Goal: Task Accomplishment & Management: Use online tool/utility

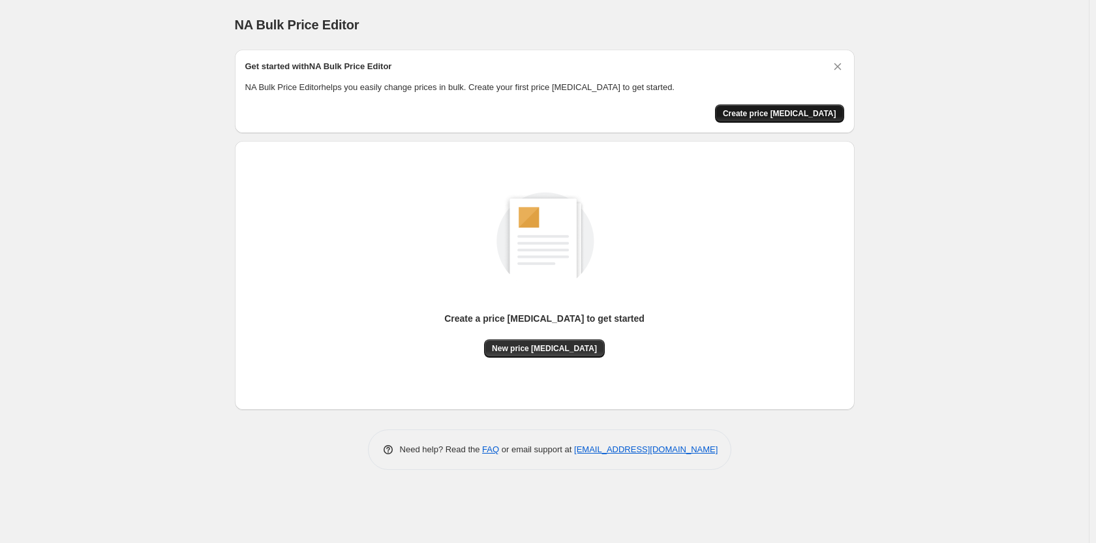
click at [794, 113] on span "Create price [MEDICAL_DATA]" at bounding box center [779, 113] width 113 height 10
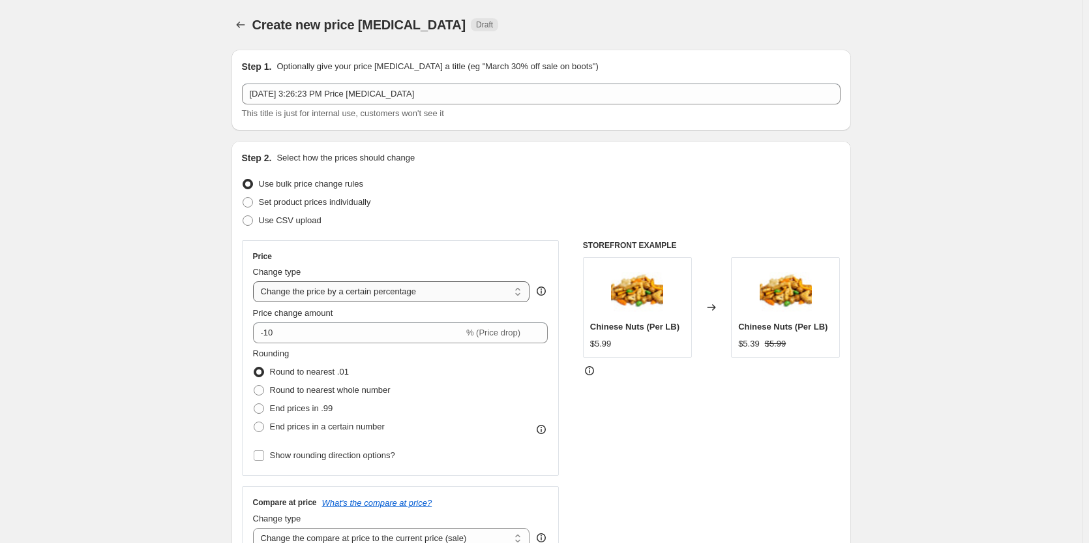
click at [519, 293] on select "Change the price to a certain amount Change the price by a certain amount Chang…" at bounding box center [391, 291] width 277 height 21
select select "to"
click at [256, 281] on select "Change the price to a certain amount Change the price by a certain amount Chang…" at bounding box center [391, 291] width 277 height 21
type input "80.00"
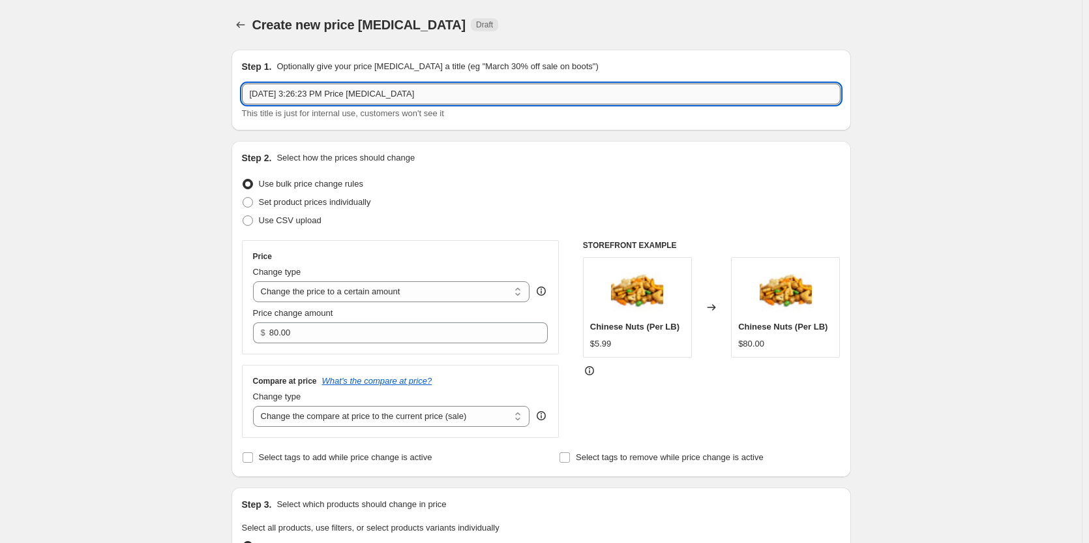
click at [462, 90] on input "[DATE] 3:26:23 PM Price [MEDICAL_DATA]" at bounding box center [541, 93] width 599 height 21
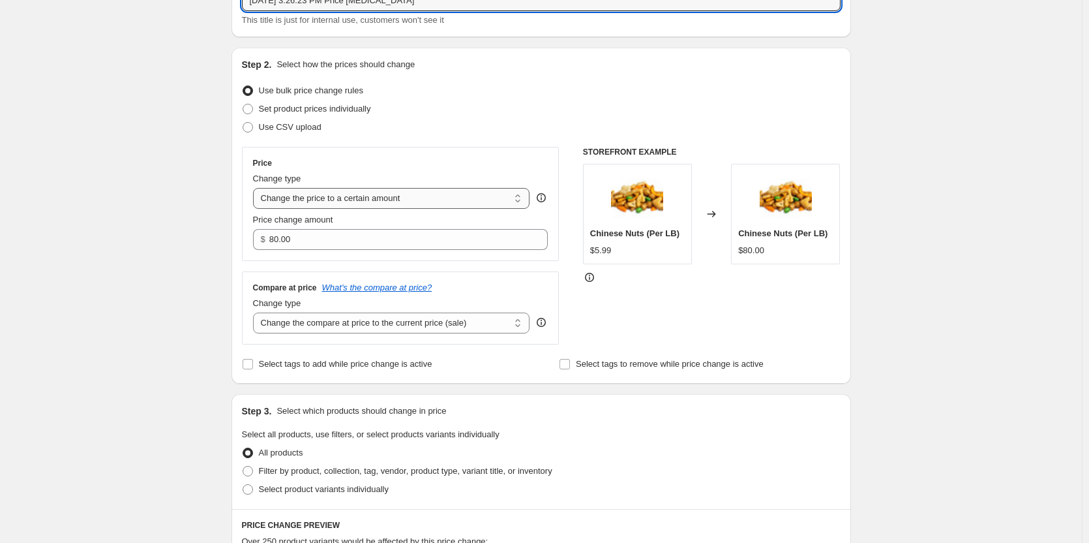
scroll to position [130, 0]
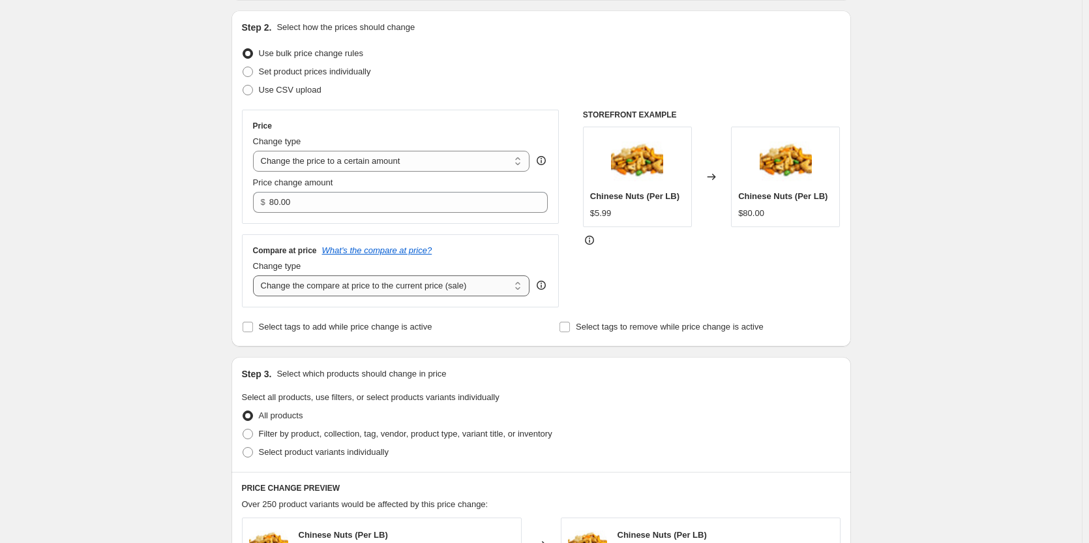
click at [521, 288] on select "Change the compare at price to the current price (sale) Change the compare at p…" at bounding box center [391, 285] width 277 height 21
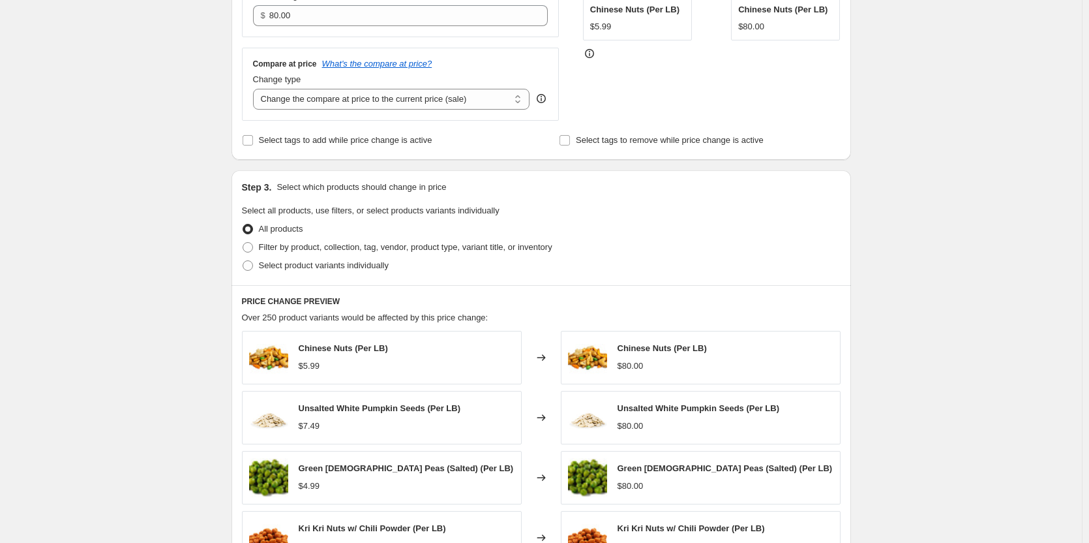
scroll to position [326, 0]
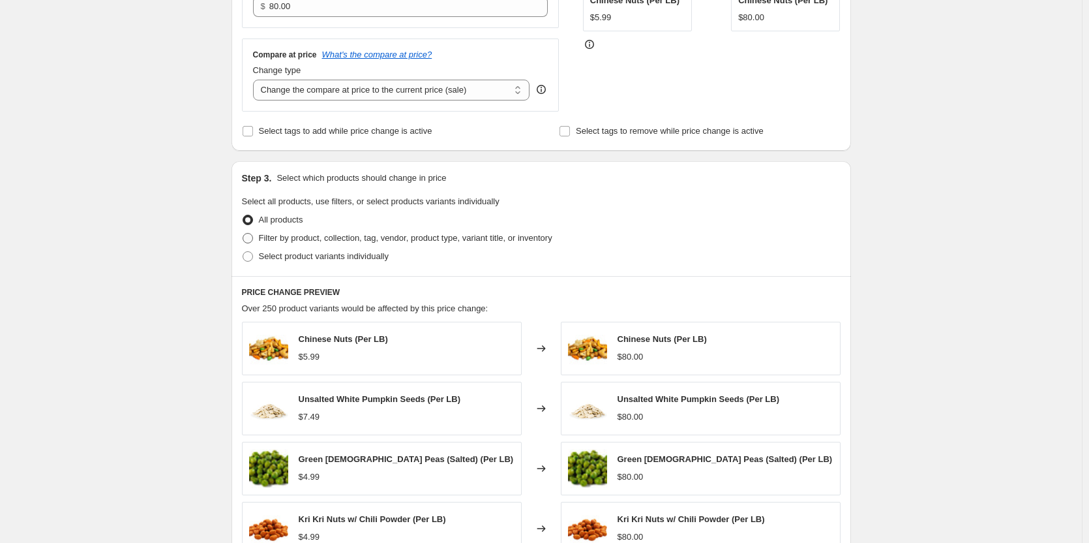
click at [331, 235] on span "Filter by product, collection, tag, vendor, product type, variant title, or inv…" at bounding box center [406, 238] width 294 height 10
click at [243, 234] on input "Filter by product, collection, tag, vendor, product type, variant title, or inv…" at bounding box center [243, 233] width 1 height 1
radio input "true"
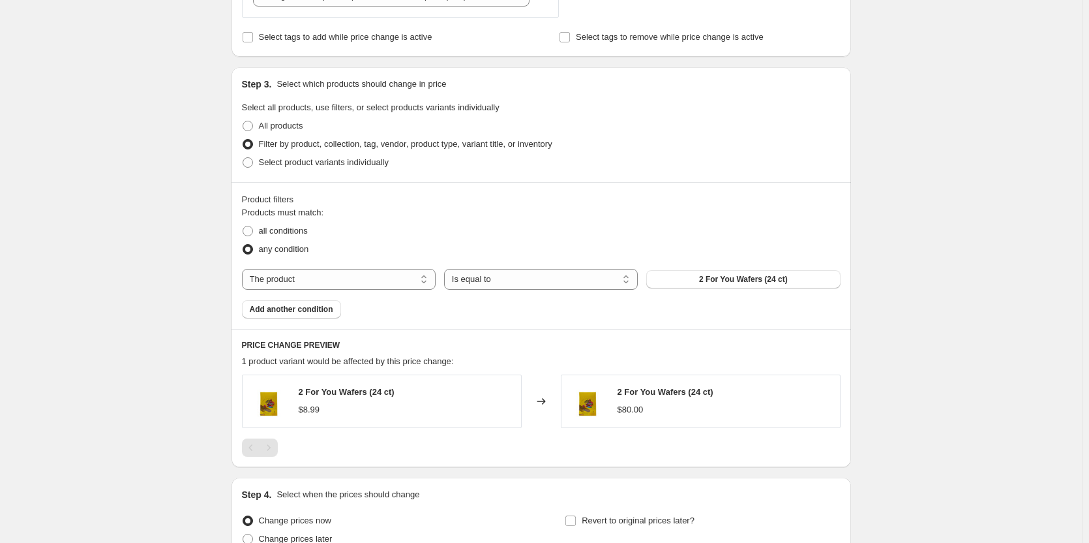
scroll to position [457, 0]
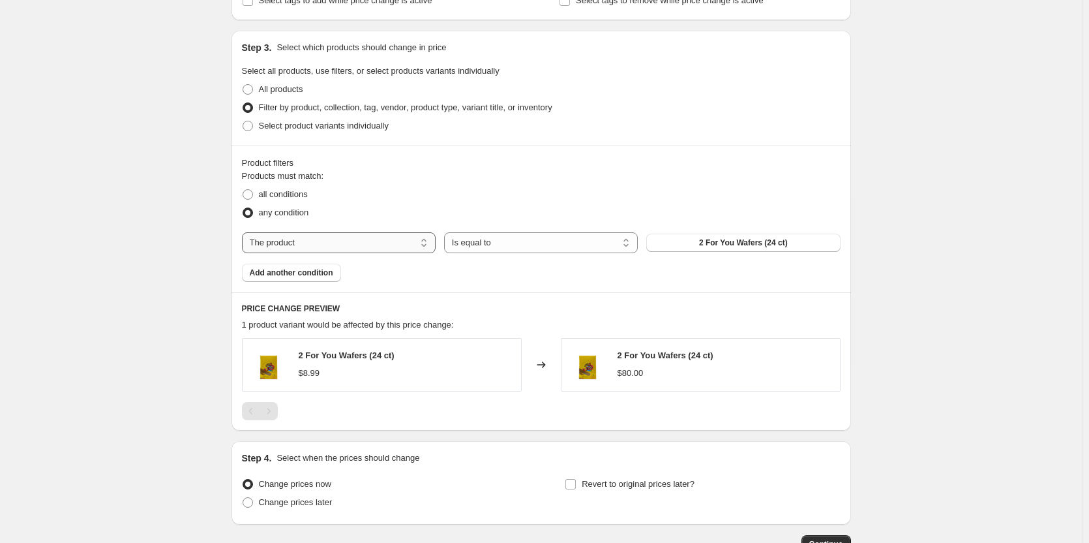
click at [339, 243] on select "The product The product's collection The product's tag The product's vendor The…" at bounding box center [339, 242] width 194 height 21
select select "collection"
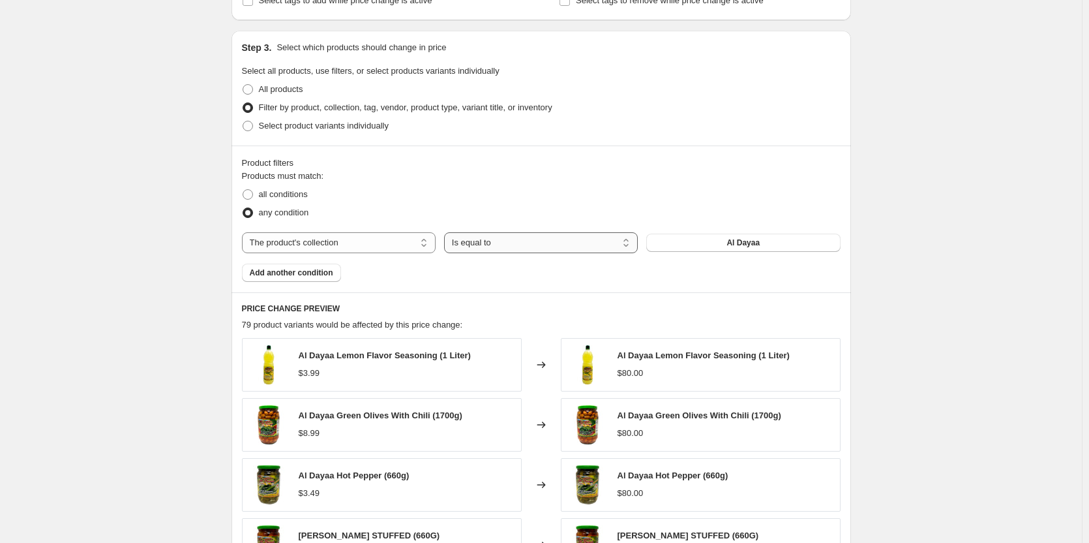
click at [576, 238] on select "Is equal to Is not equal to" at bounding box center [541, 242] width 194 height 21
click at [628, 182] on fieldset "Products must match: all conditions any condition" at bounding box center [541, 196] width 599 height 52
click at [676, 238] on button "Al Dayaa" at bounding box center [743, 243] width 194 height 18
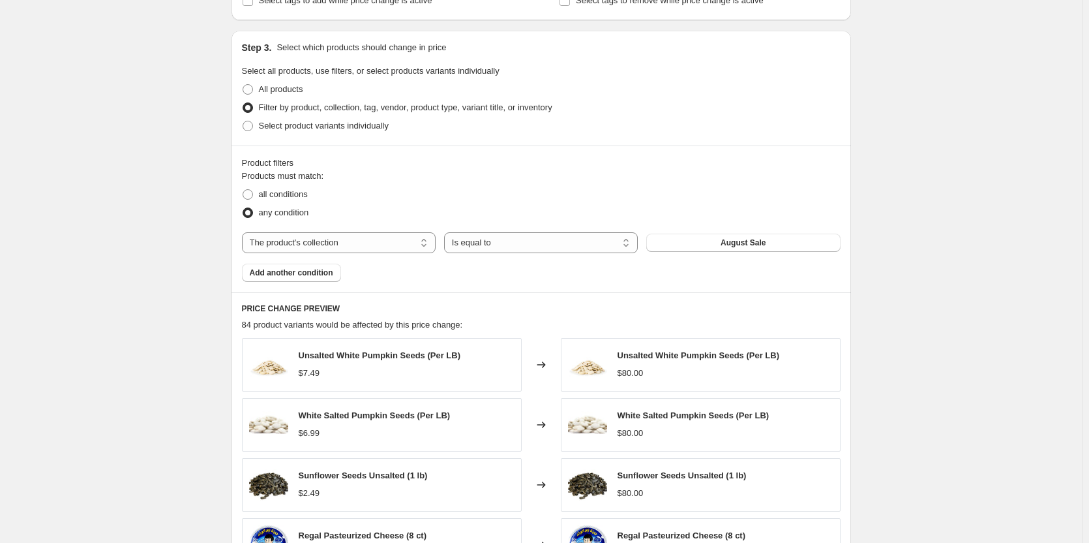
click at [412, 362] on div "Unsalted White Pumpkin Seeds (Per LB)" at bounding box center [380, 355] width 162 height 13
click at [411, 355] on span "Unsalted White Pumpkin Seeds (Per LB)" at bounding box center [380, 355] width 162 height 10
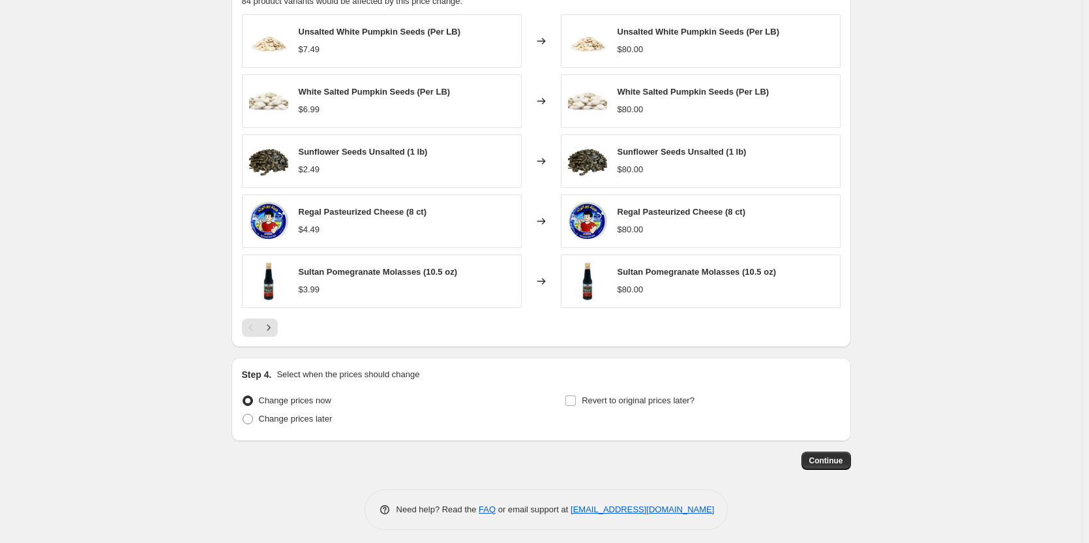
scroll to position [787, 0]
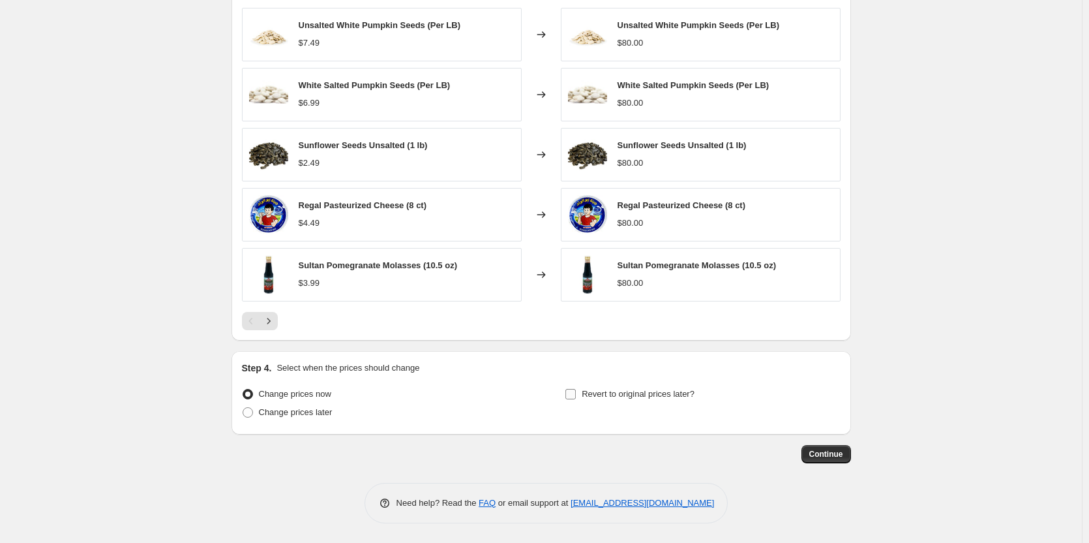
click at [575, 395] on input "Revert to original prices later?" at bounding box center [571, 394] width 10 height 10
checkbox input "true"
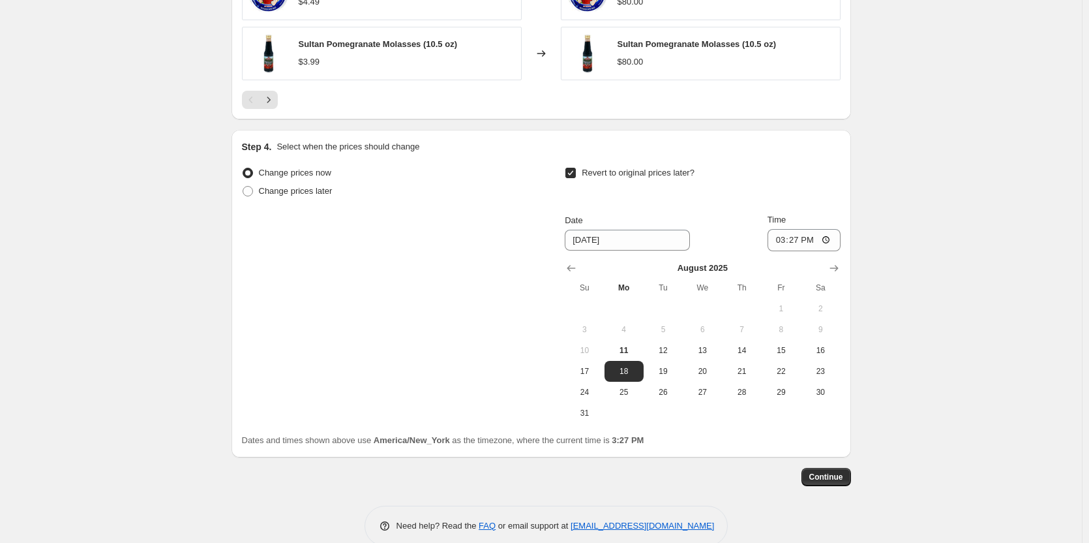
scroll to position [1031, 0]
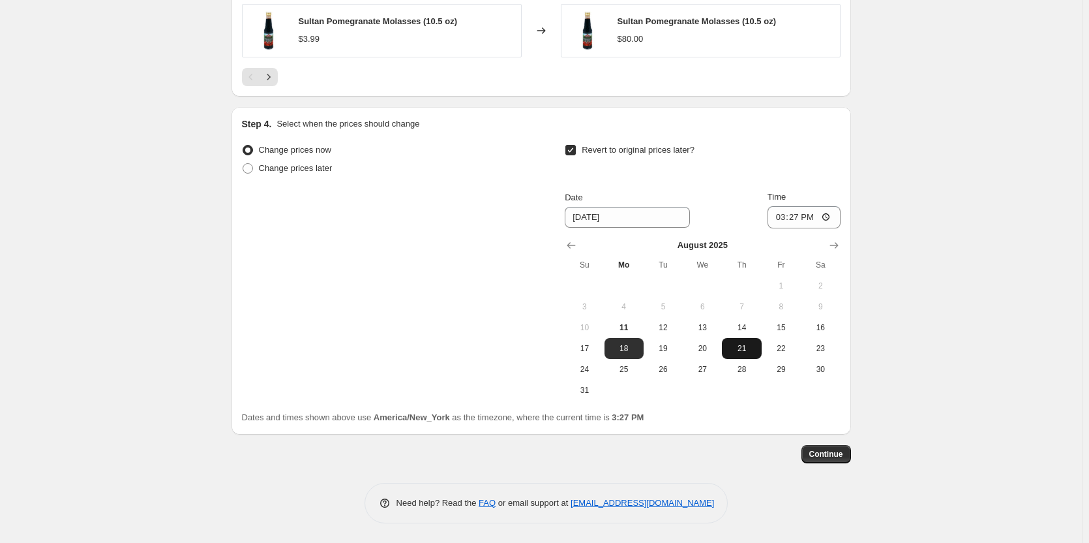
click at [751, 356] on button "21" at bounding box center [741, 348] width 39 height 21
type input "[DATE]"
click at [814, 220] on input "15:27" at bounding box center [804, 217] width 73 height 22
click at [827, 212] on input "15:27" at bounding box center [804, 217] width 73 height 22
type input "00:00"
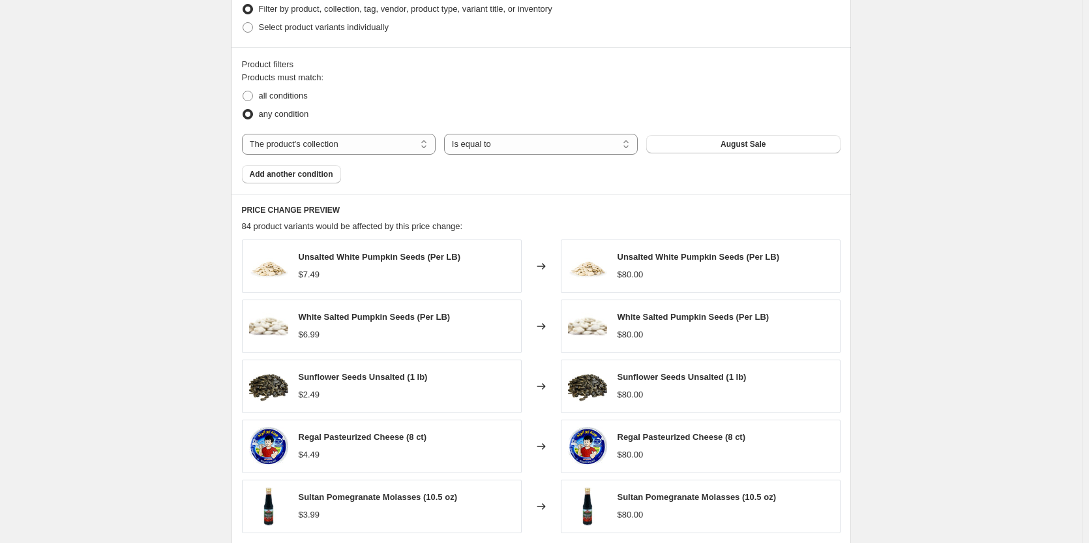
scroll to position [575, 0]
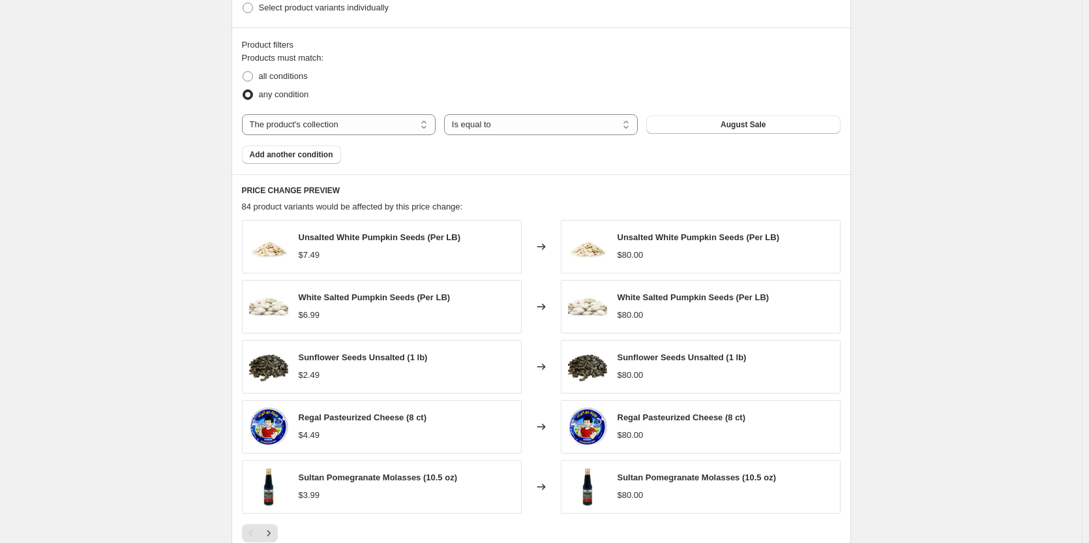
click at [647, 254] on div "$80.00" at bounding box center [699, 255] width 162 height 13
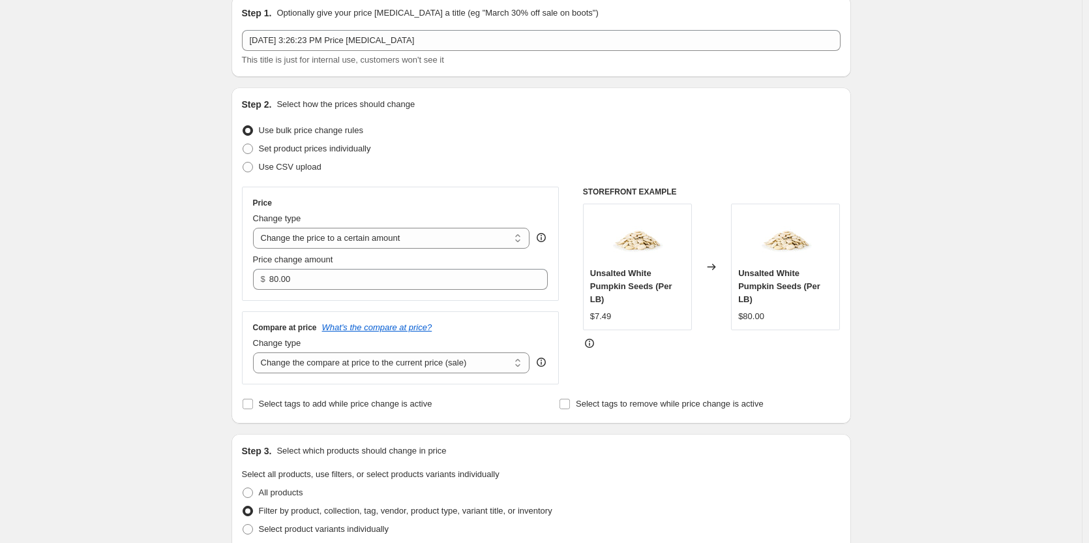
scroll to position [53, 0]
click at [713, 261] on icon at bounding box center [711, 267] width 13 height 13
click at [329, 148] on span "Set product prices individually" at bounding box center [315, 149] width 112 height 10
click at [243, 145] on input "Set product prices individually" at bounding box center [243, 144] width 1 height 1
radio input "true"
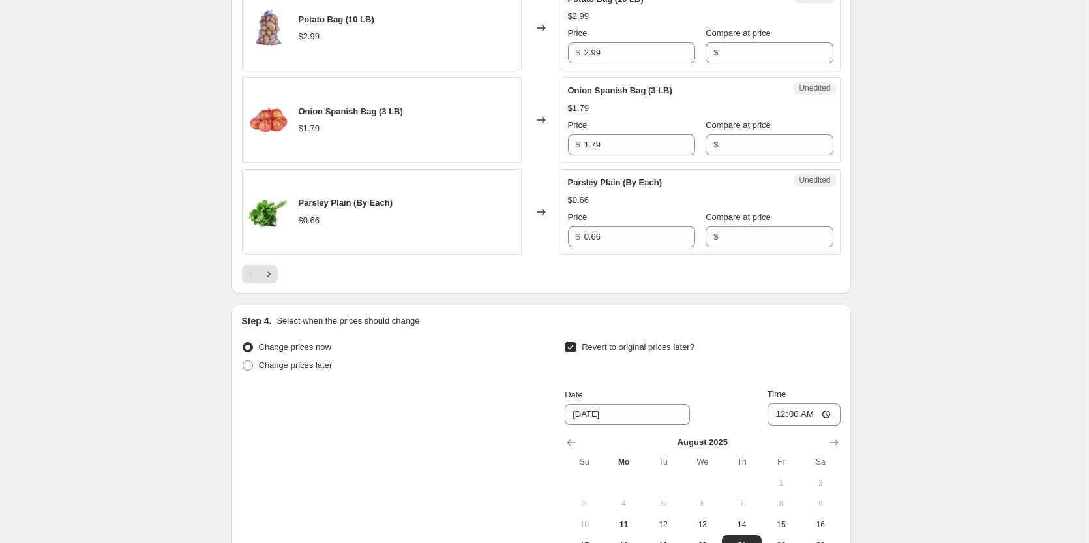
scroll to position [2163, 0]
click at [314, 367] on span "Change prices later" at bounding box center [296, 364] width 74 height 10
click at [243, 359] on input "Change prices later" at bounding box center [243, 359] width 1 height 1
radio input "true"
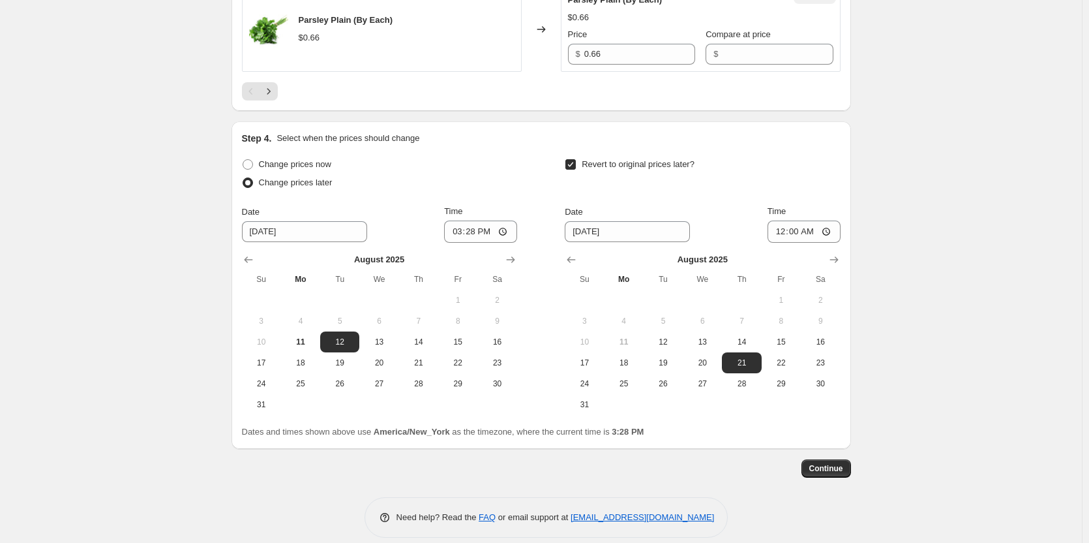
scroll to position [2359, 0]
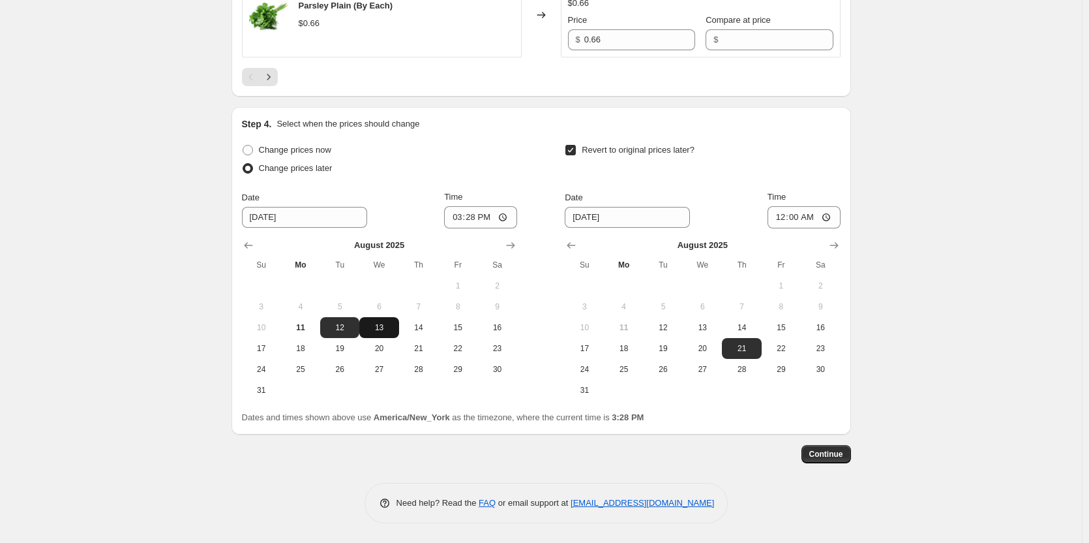
click at [390, 329] on span "13" at bounding box center [379, 327] width 29 height 10
type input "[DATE]"
click at [506, 218] on input "15:28" at bounding box center [480, 217] width 73 height 22
type input "07:00"
click at [543, 162] on div "Change prices now Change prices later Date [DATE] Time 07:00 [DATE] Su Mo Tu We…" at bounding box center [541, 271] width 599 height 260
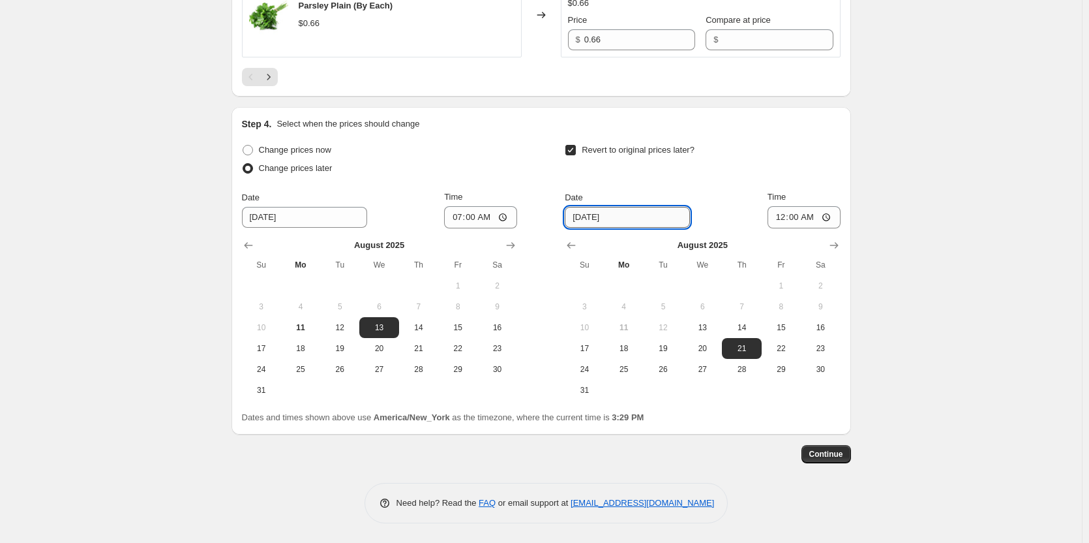
click at [642, 220] on input "[DATE]" at bounding box center [627, 217] width 125 height 21
click at [602, 224] on input "[DATE]" at bounding box center [627, 217] width 125 height 21
click at [591, 221] on input "[DATE]" at bounding box center [627, 217] width 125 height 21
click at [592, 221] on input "[DATE]" at bounding box center [627, 217] width 125 height 21
type input "[DATE]"
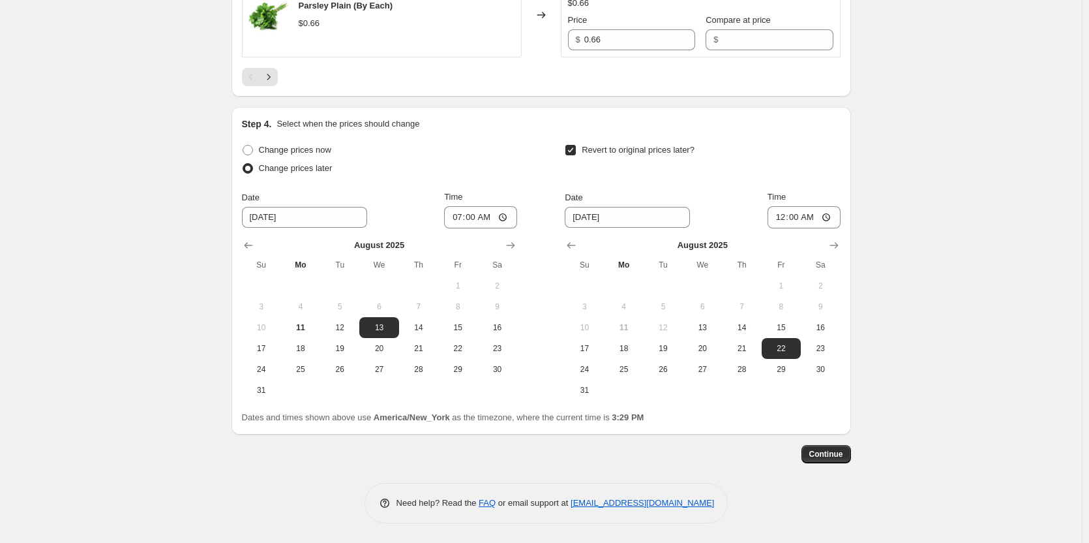
click at [724, 152] on div "Revert to original prices later?" at bounding box center [702, 160] width 275 height 39
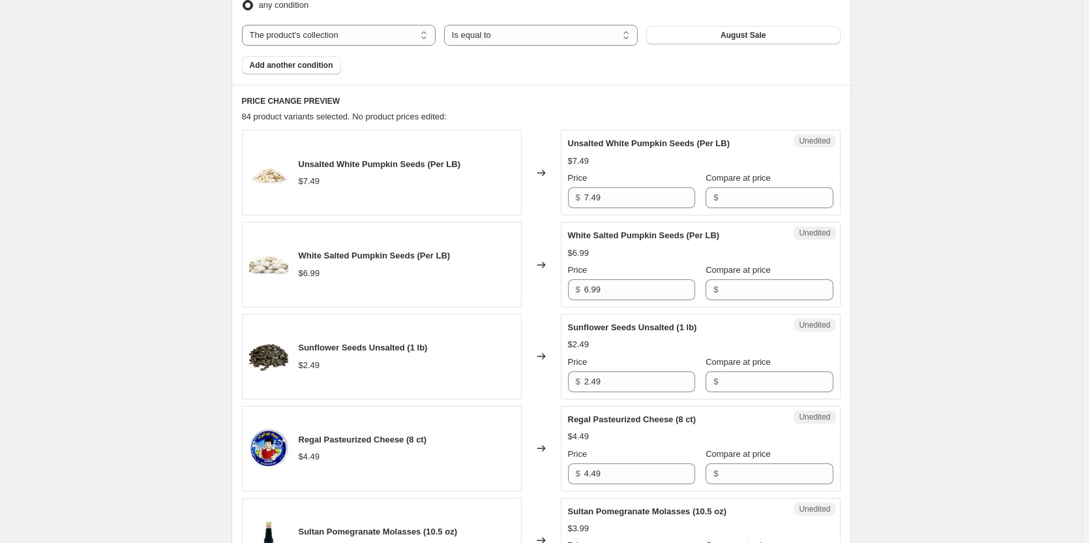
scroll to position [457, 0]
click at [737, 202] on input "Compare at price" at bounding box center [777, 197] width 111 height 21
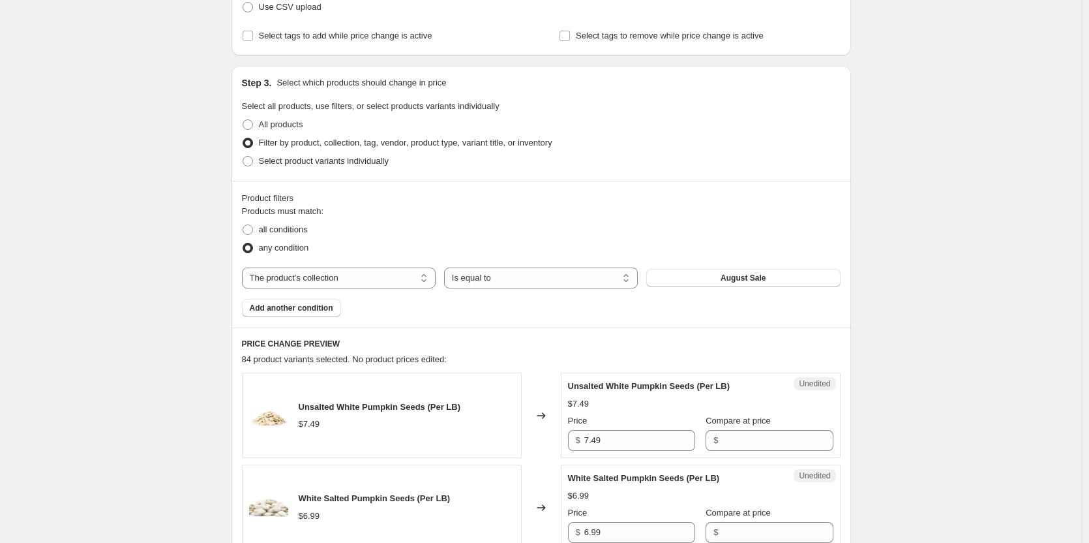
scroll to position [261, 0]
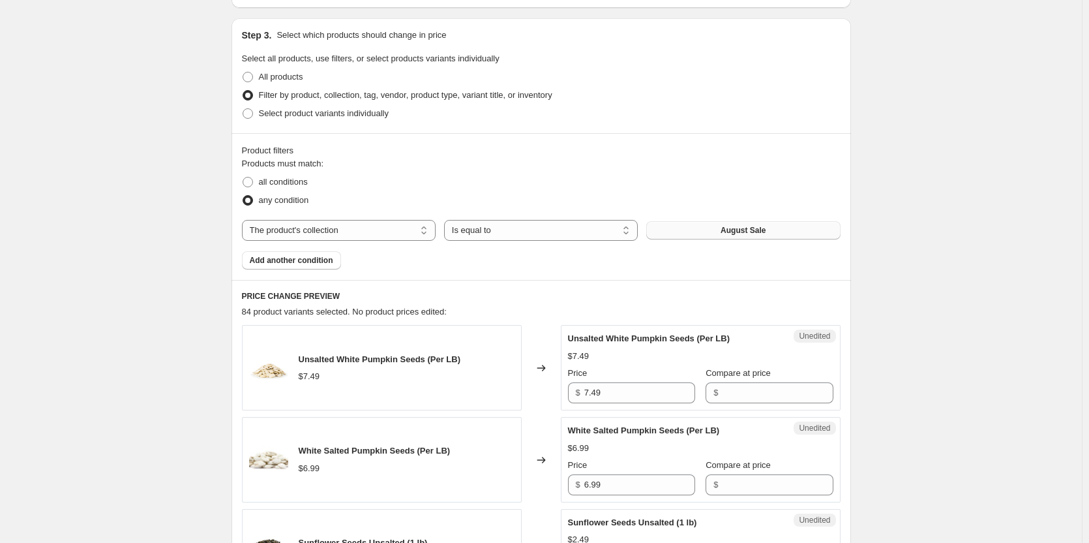
click at [682, 234] on button "August Sale" at bounding box center [743, 230] width 194 height 18
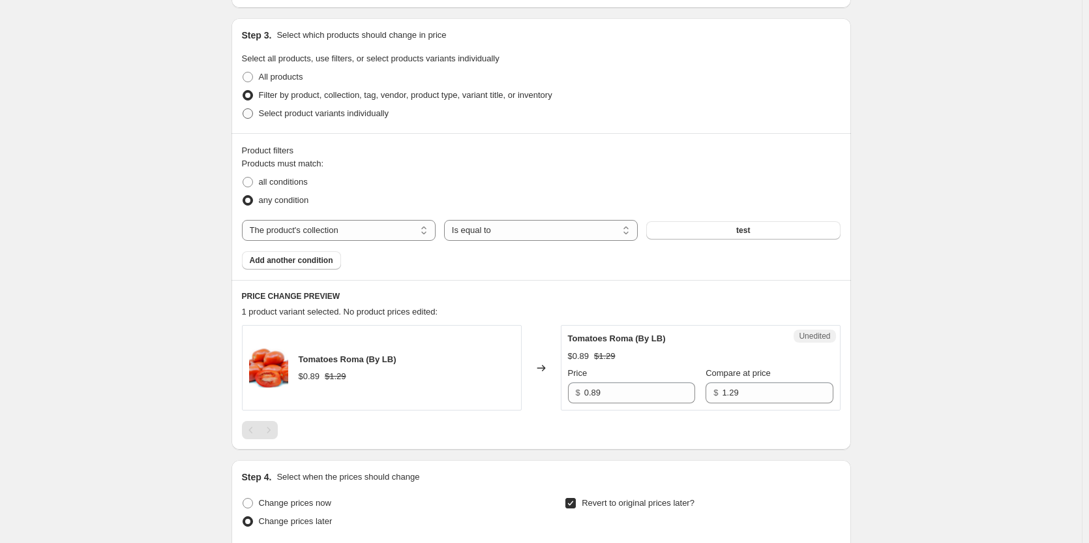
click at [379, 119] on span "Select product variants individually" at bounding box center [324, 113] width 130 height 13
click at [243, 109] on input "Select product variants individually" at bounding box center [243, 108] width 1 height 1
radio input "true"
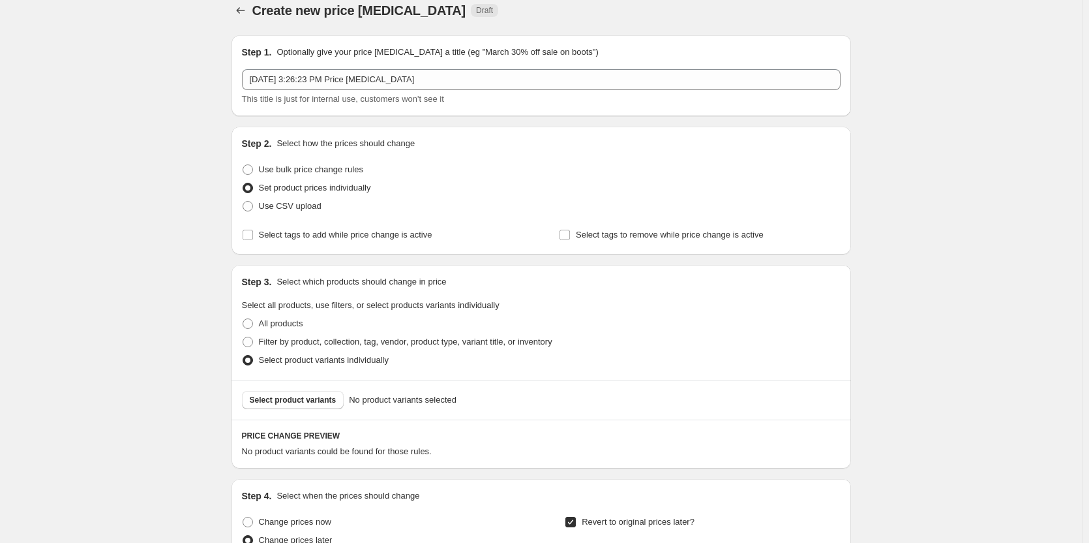
scroll to position [0, 0]
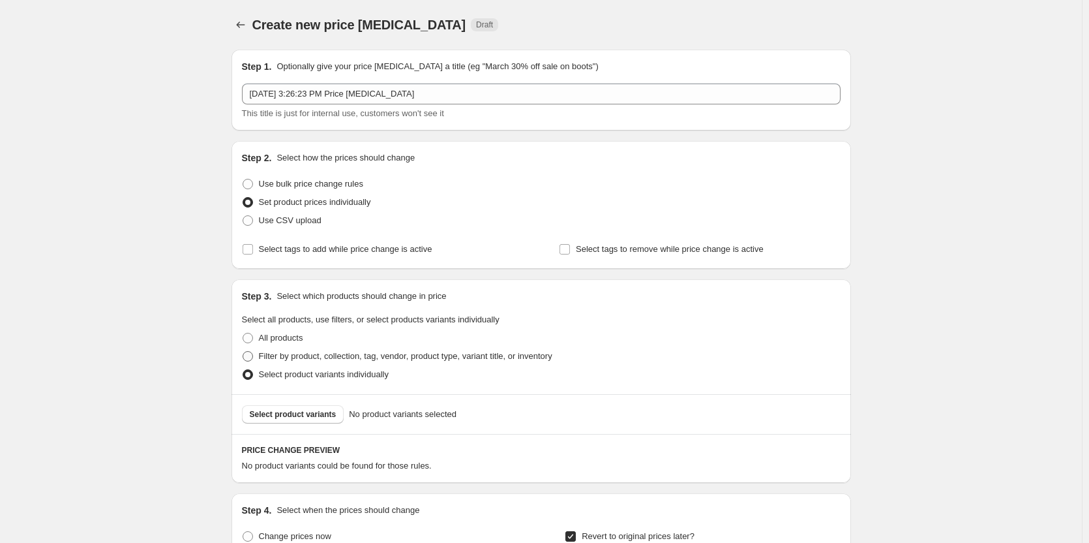
click at [359, 352] on span "Filter by product, collection, tag, vendor, product type, variant title, or inv…" at bounding box center [406, 356] width 294 height 10
click at [243, 352] on input "Filter by product, collection, tag, vendor, product type, variant title, or inv…" at bounding box center [243, 351] width 1 height 1
radio input "true"
select select "collection"
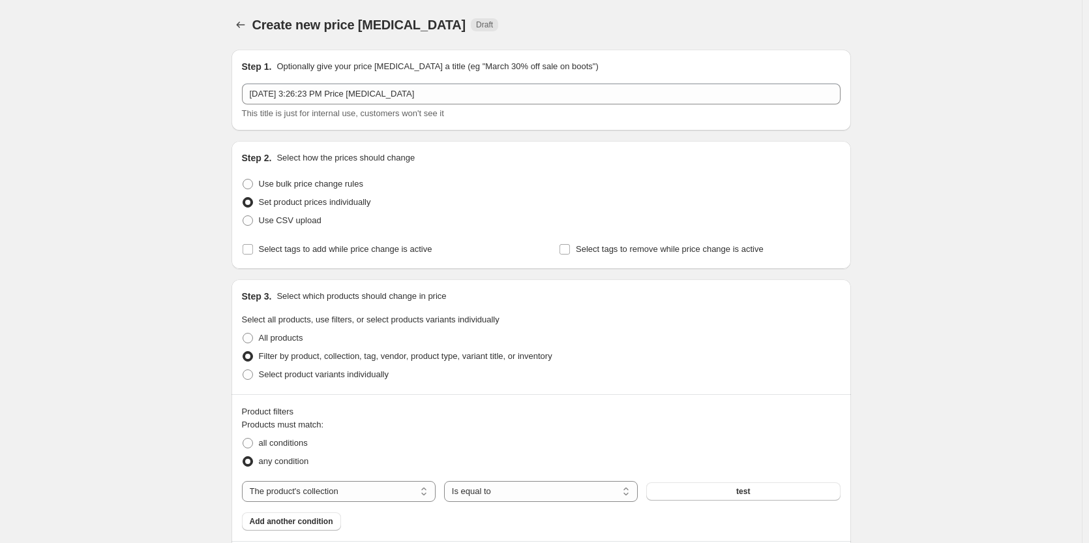
scroll to position [65, 0]
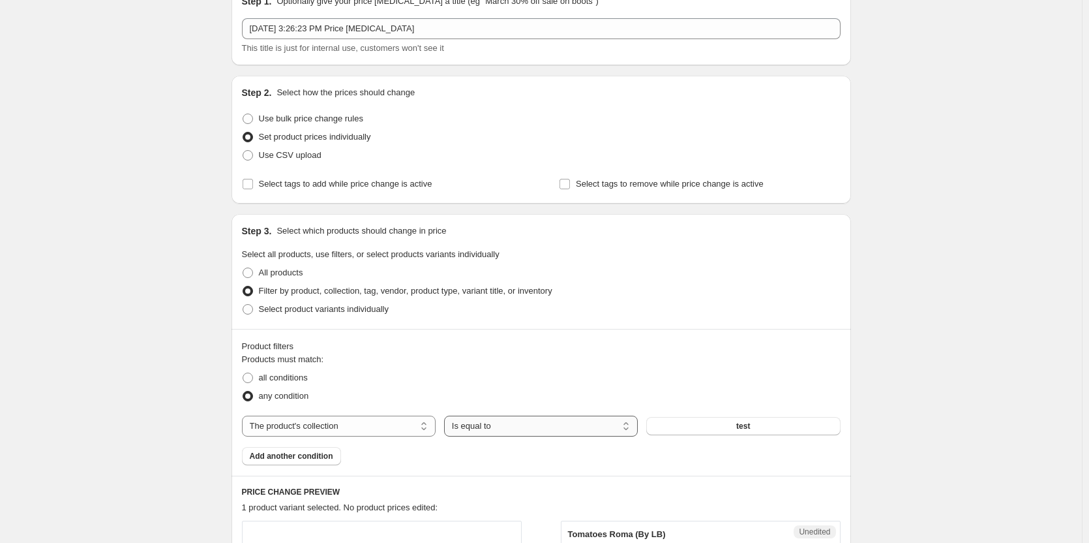
click at [506, 426] on select "Is equal to Is not equal to" at bounding box center [541, 426] width 194 height 21
click at [522, 386] on div "all conditions" at bounding box center [541, 378] width 599 height 18
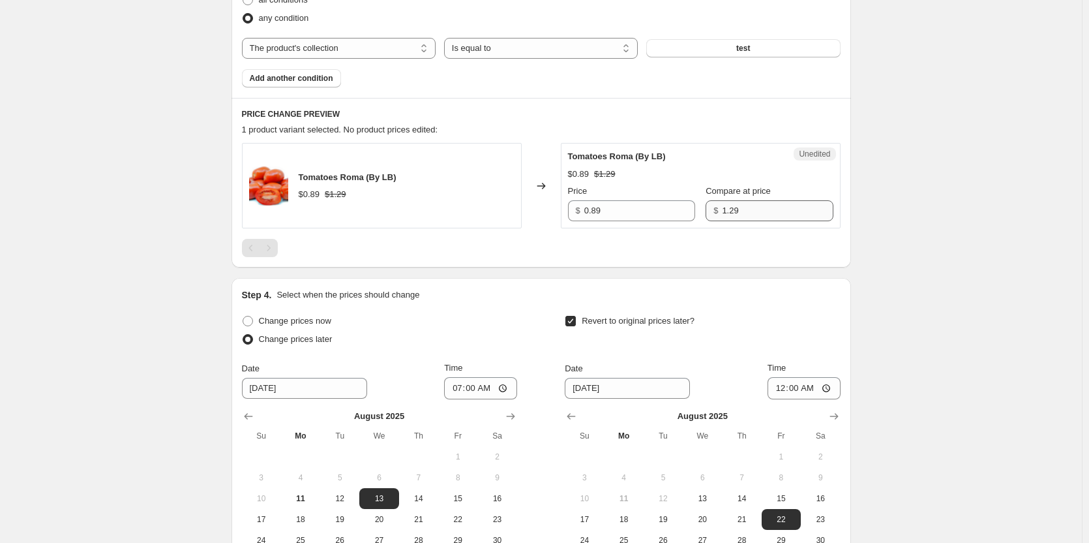
scroll to position [457, 0]
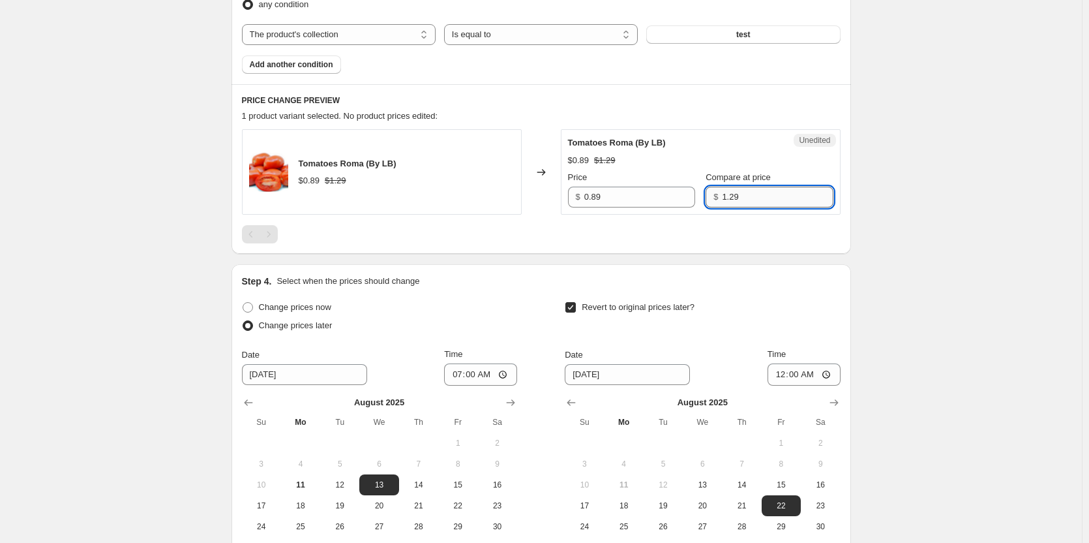
click at [752, 196] on input "1.29" at bounding box center [777, 197] width 111 height 21
type input "1"
type input "0.99"
click at [833, 201] on div "Unedited Tomatoes Roma (By LB) $0.89 $1.29 Price $ 0.89 Compare at price $ 0.99" at bounding box center [701, 171] width 280 height 85
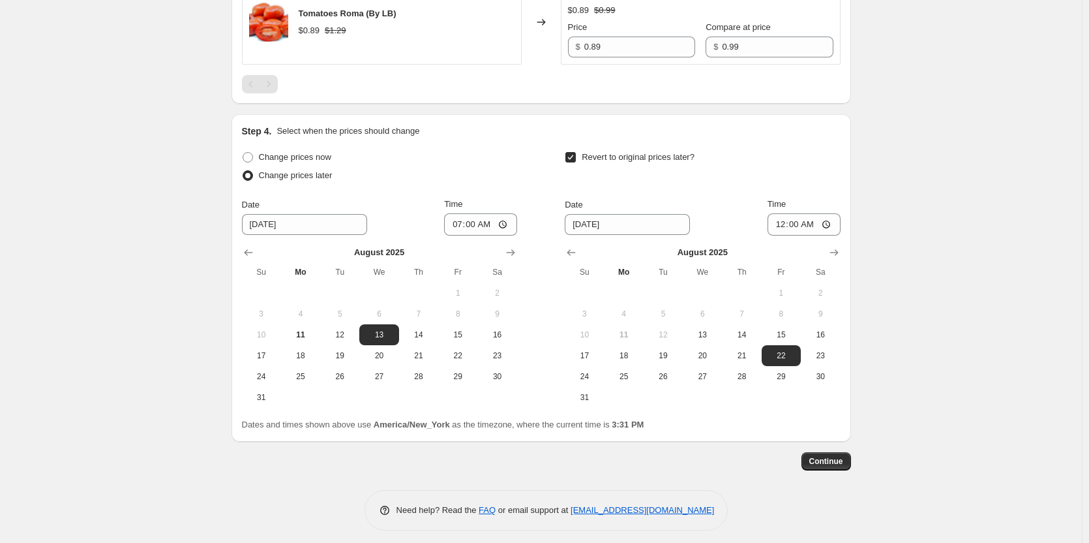
scroll to position [614, 0]
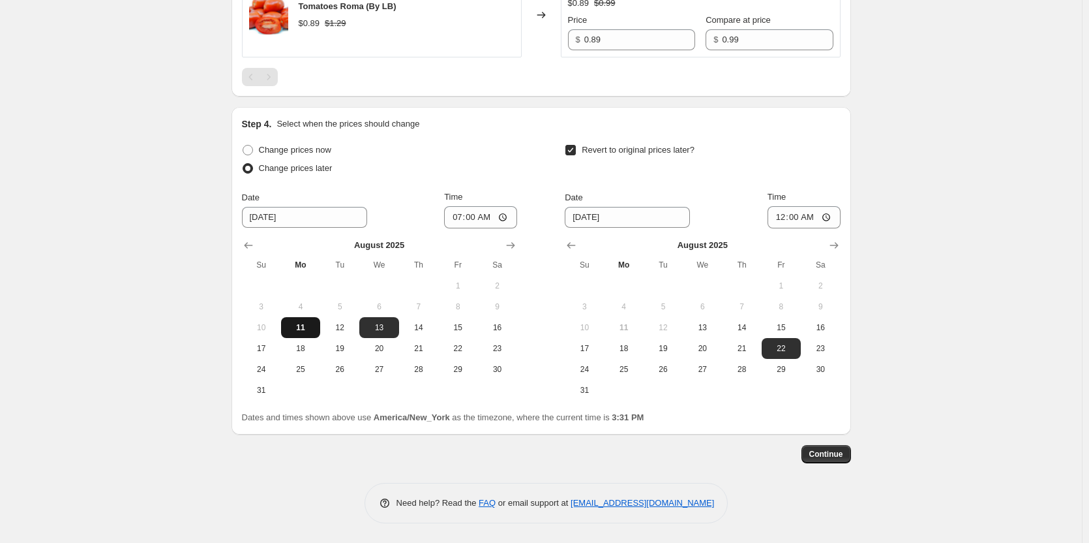
click at [307, 331] on span "11" at bounding box center [300, 327] width 29 height 10
type input "[DATE]"
click at [510, 217] on input "07:00" at bounding box center [480, 217] width 73 height 22
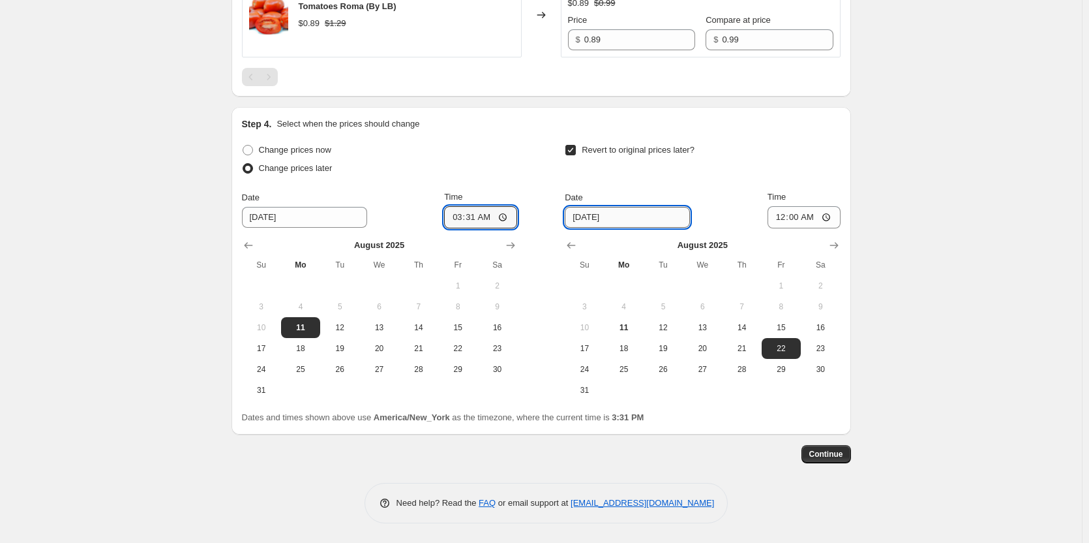
type input "03:31"
click at [641, 224] on input "[DATE]" at bounding box center [627, 217] width 125 height 21
click at [622, 320] on button "11" at bounding box center [624, 327] width 39 height 21
type input "[DATE]"
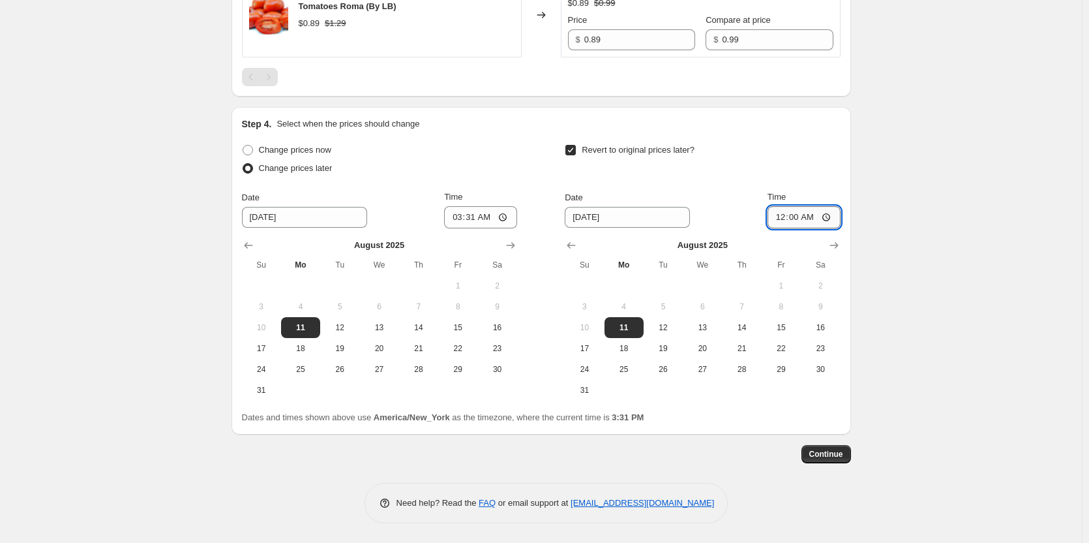
click at [832, 218] on input "00:00" at bounding box center [804, 217] width 73 height 22
click at [827, 219] on input "03:35" at bounding box center [804, 217] width 73 height 22
type input "15:35"
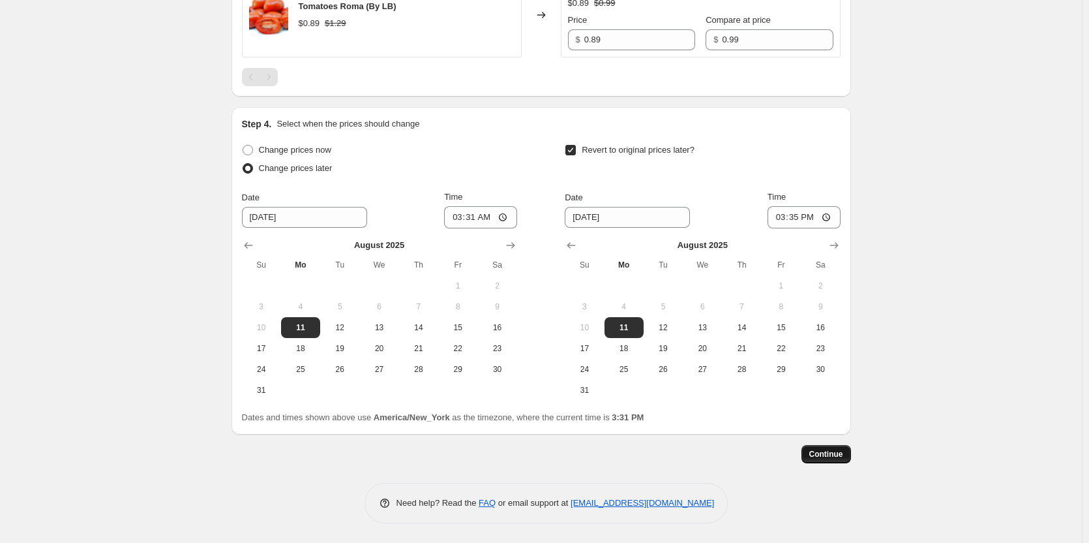
click at [824, 449] on span "Continue" at bounding box center [826, 454] width 34 height 10
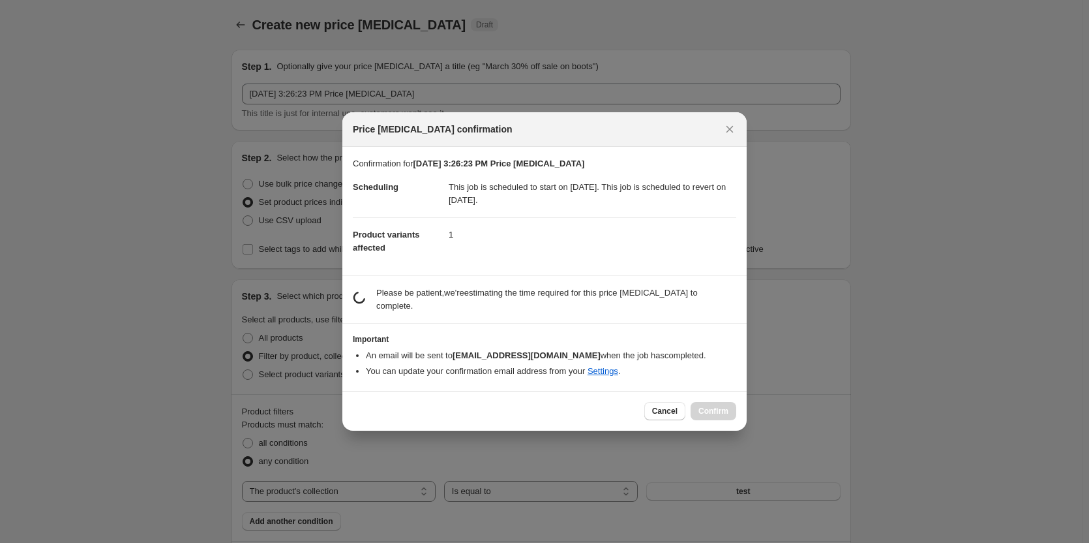
scroll to position [0, 0]
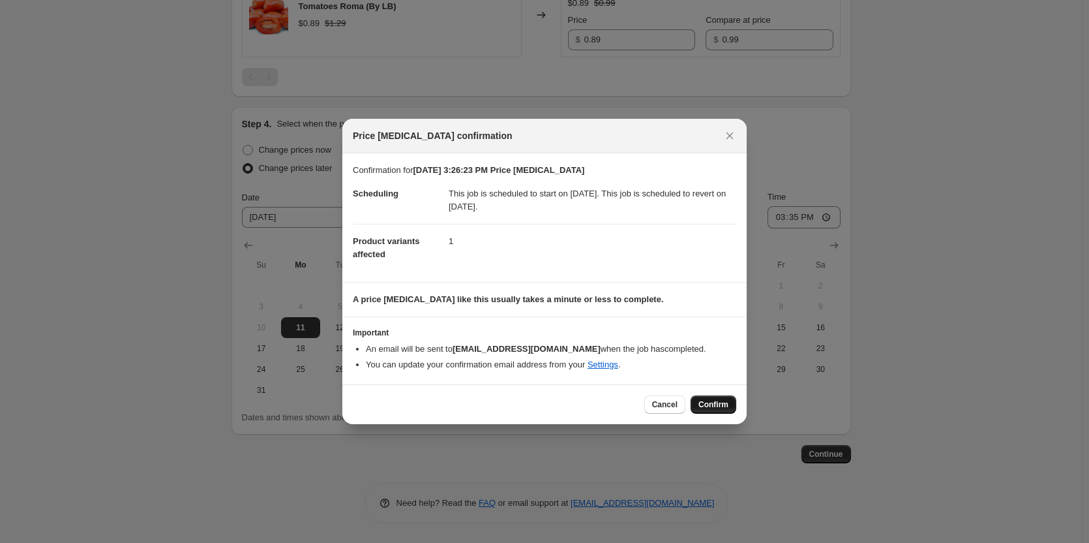
click at [712, 404] on span "Confirm" at bounding box center [714, 404] width 30 height 10
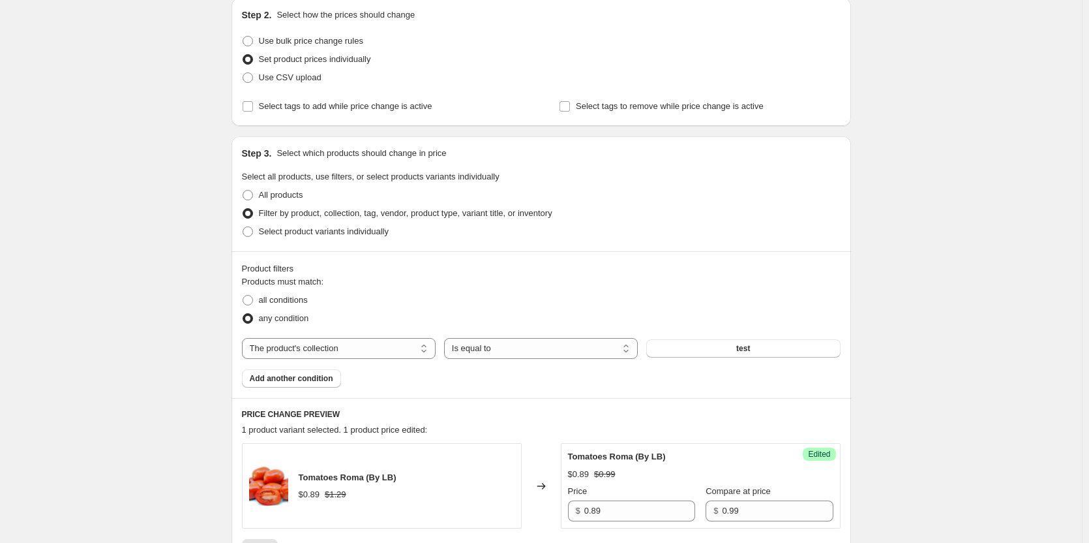
scroll to position [614, 0]
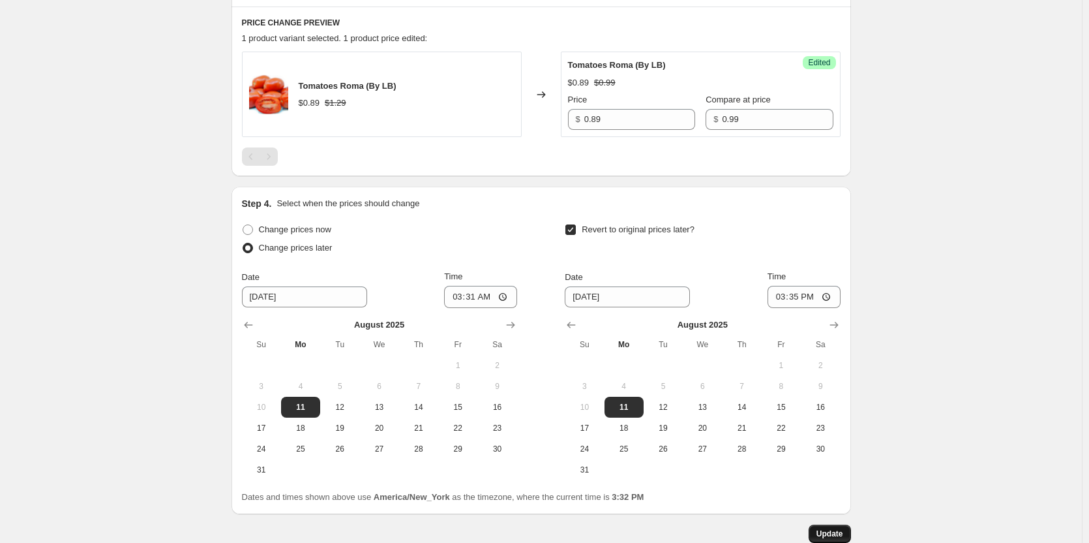
click at [822, 530] on span "Update" at bounding box center [830, 533] width 27 height 10
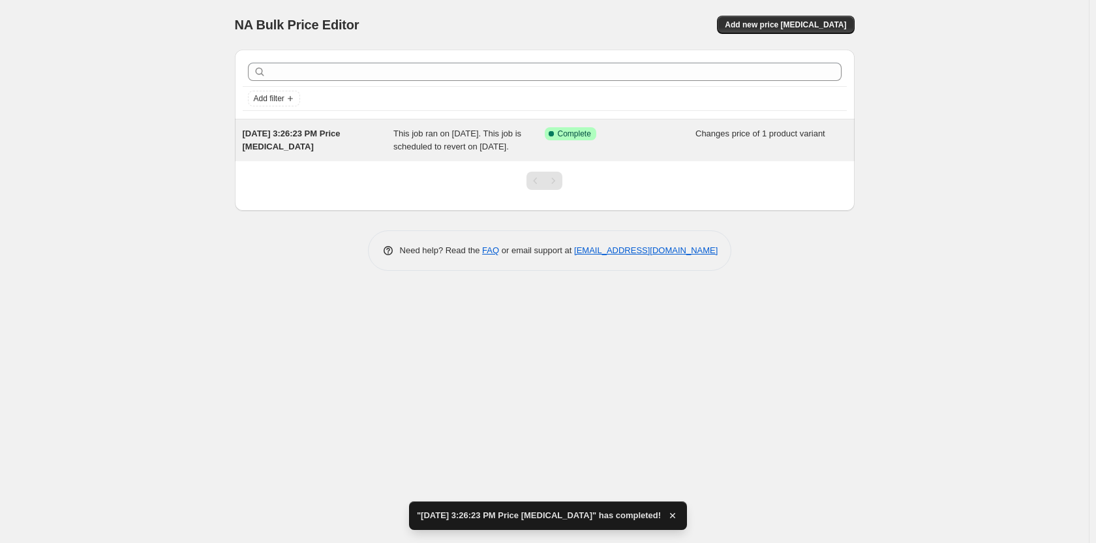
click at [719, 153] on div "Changes price of 1 product variant" at bounding box center [770, 140] width 151 height 26
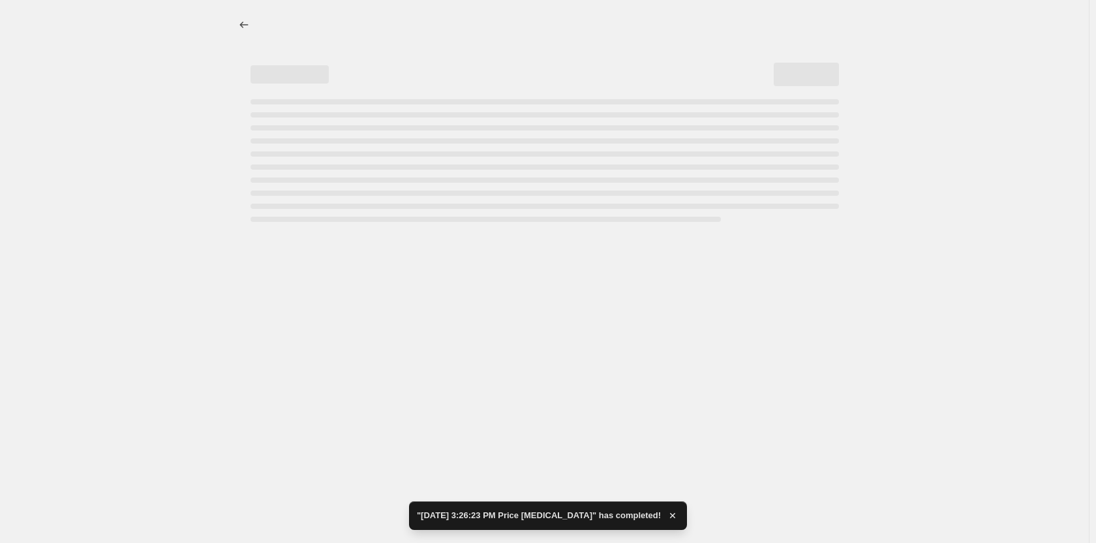
select select "collection"
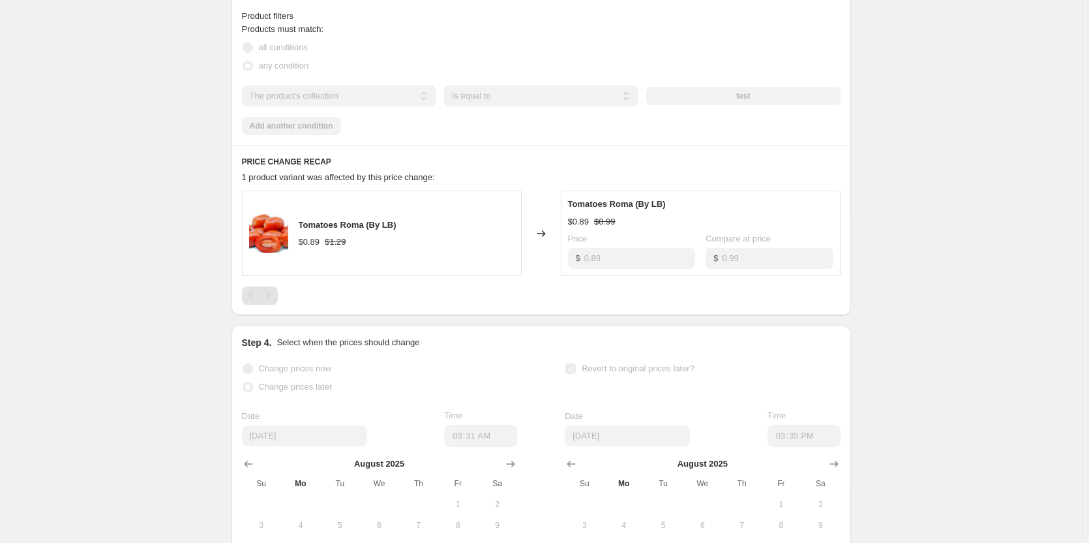
scroll to position [522, 0]
select select "collection"
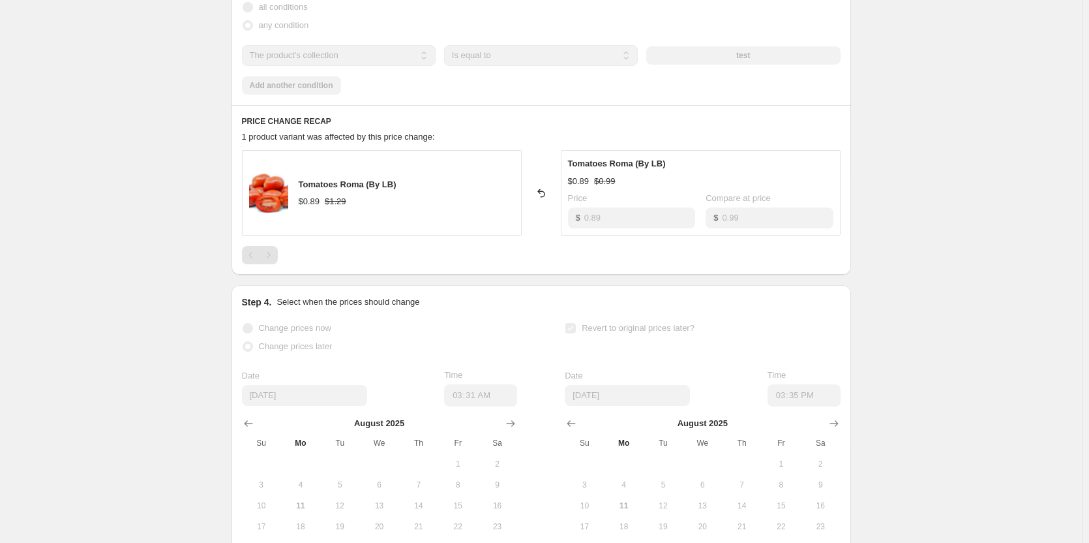
scroll to position [0, 0]
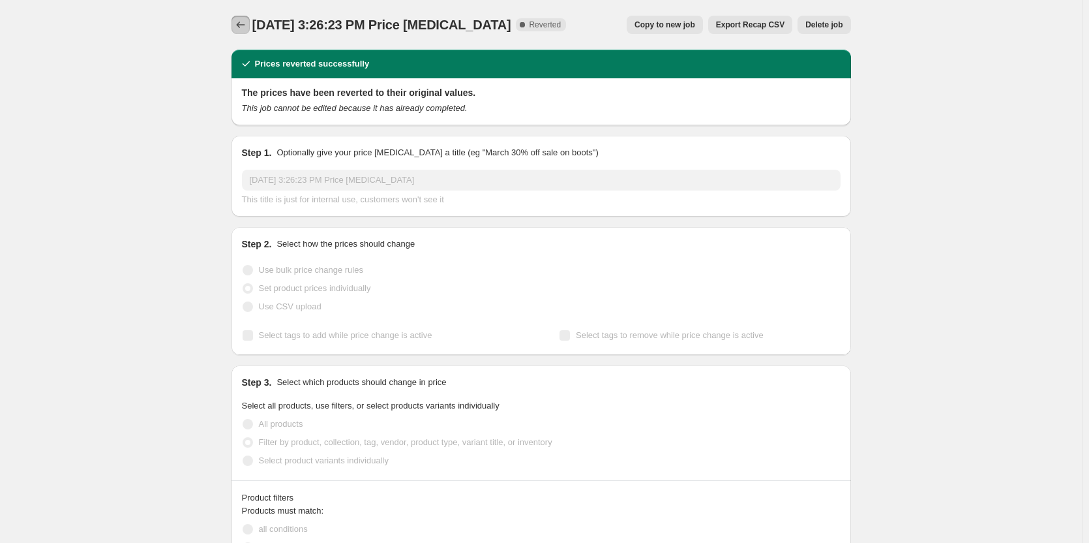
click at [242, 27] on icon "Price change jobs" at bounding box center [240, 25] width 8 height 7
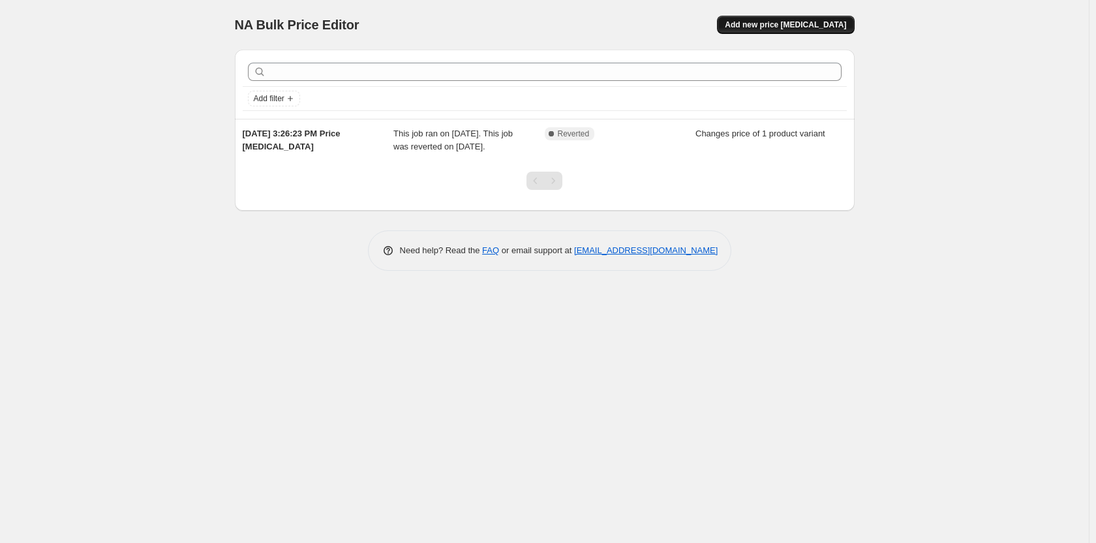
click at [815, 22] on span "Add new price [MEDICAL_DATA]" at bounding box center [785, 25] width 121 height 10
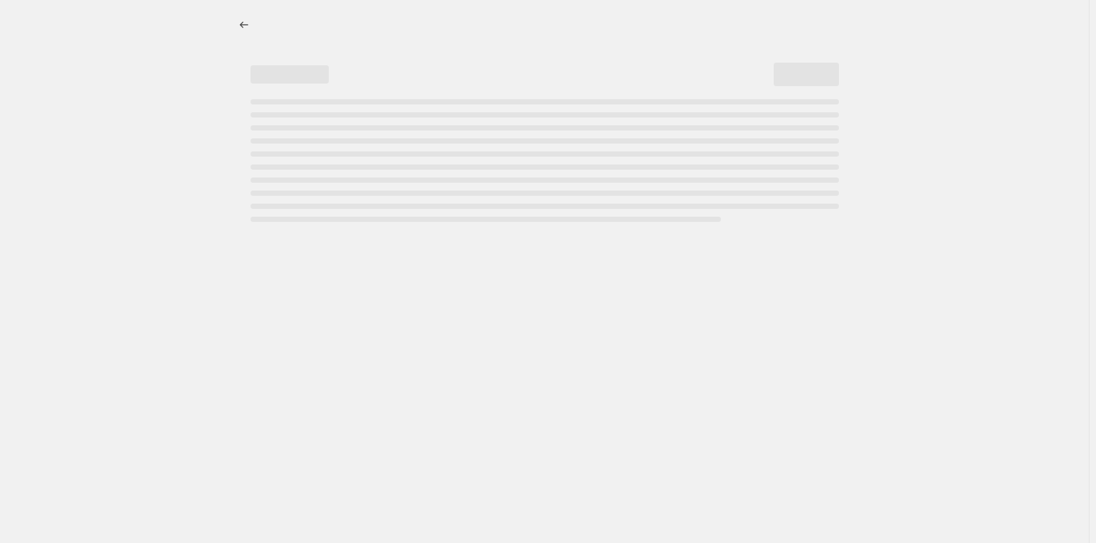
select select "percentage"
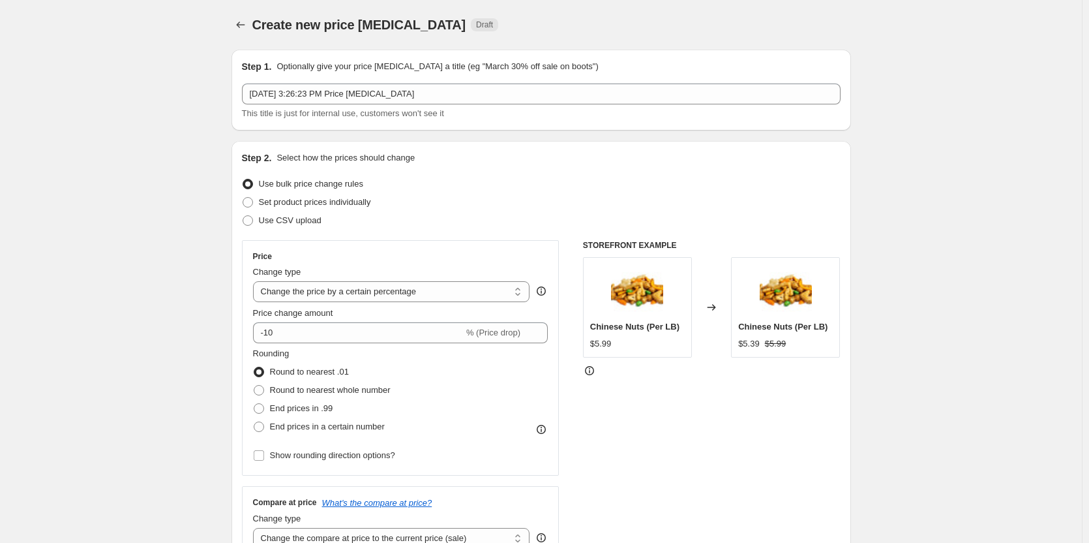
click at [243, 28] on icon "Price change jobs" at bounding box center [240, 24] width 13 height 13
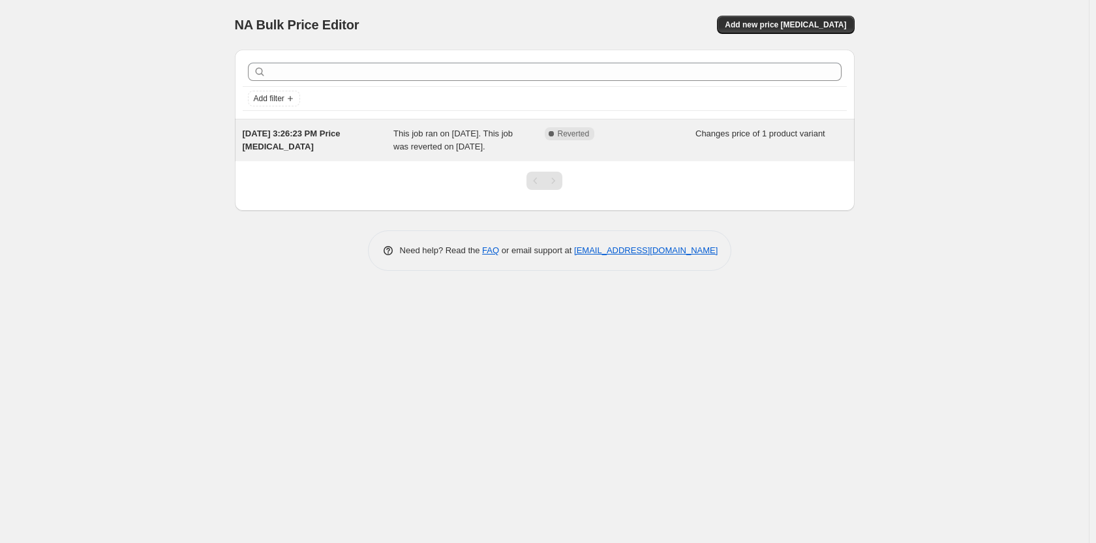
click at [809, 145] on div "Changes price of 1 product variant" at bounding box center [770, 140] width 151 height 26
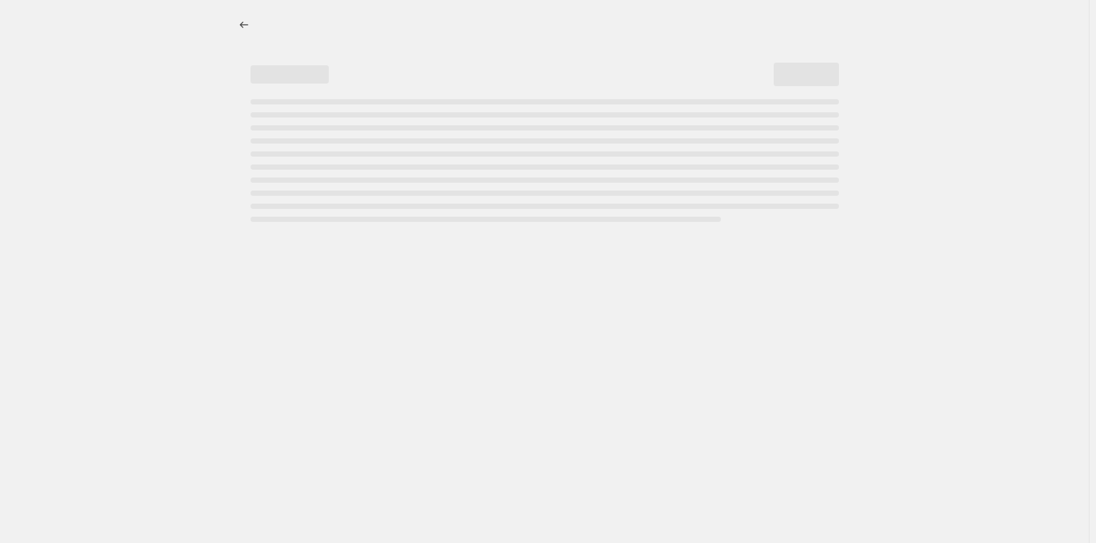
select select "collection"
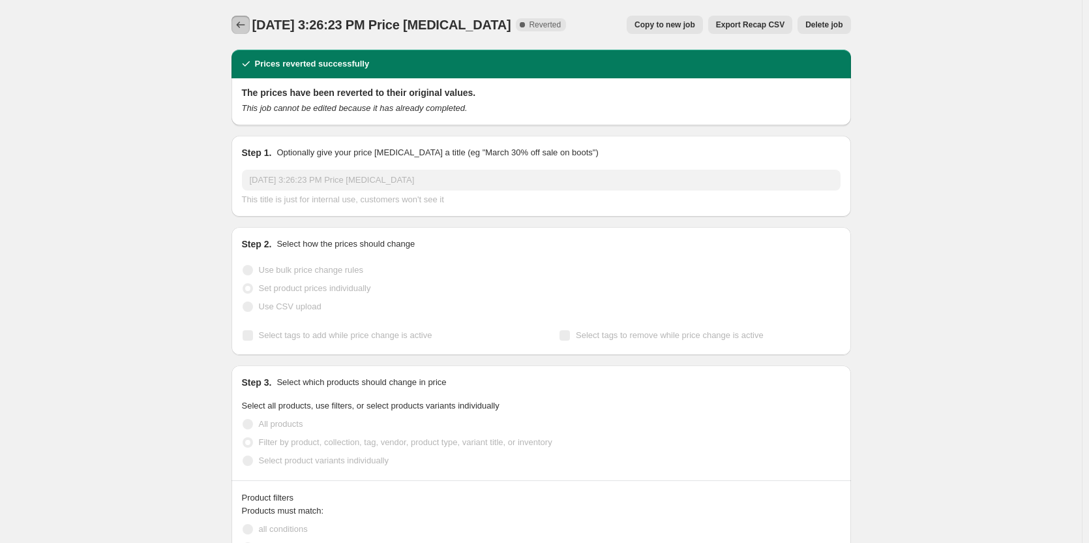
click at [245, 26] on icon "Price change jobs" at bounding box center [240, 24] width 13 height 13
